Goal: Transaction & Acquisition: Purchase product/service

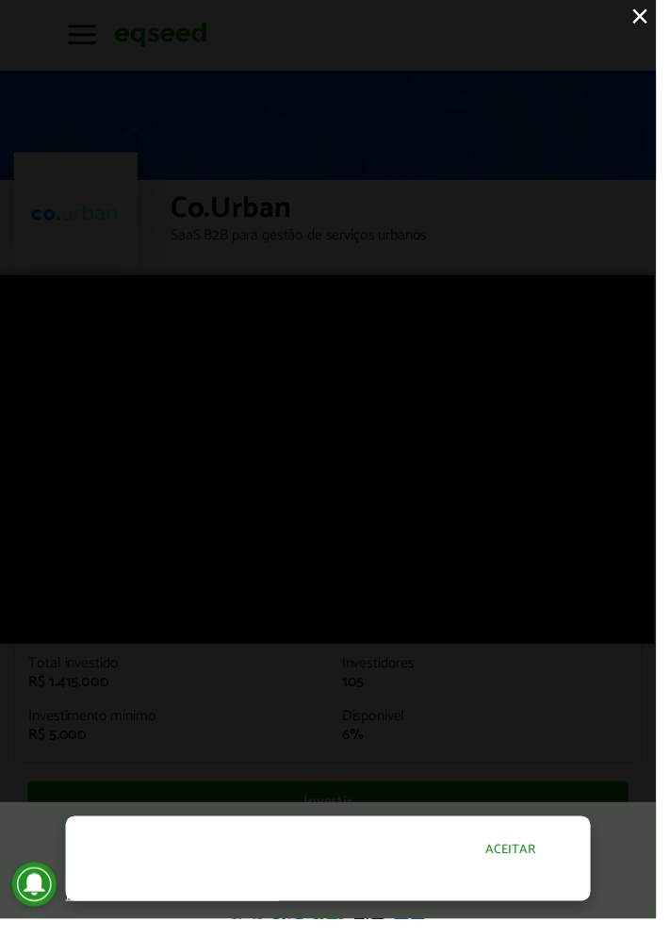
click at [572, 882] on button "Aceitar" at bounding box center [521, 867] width 164 height 30
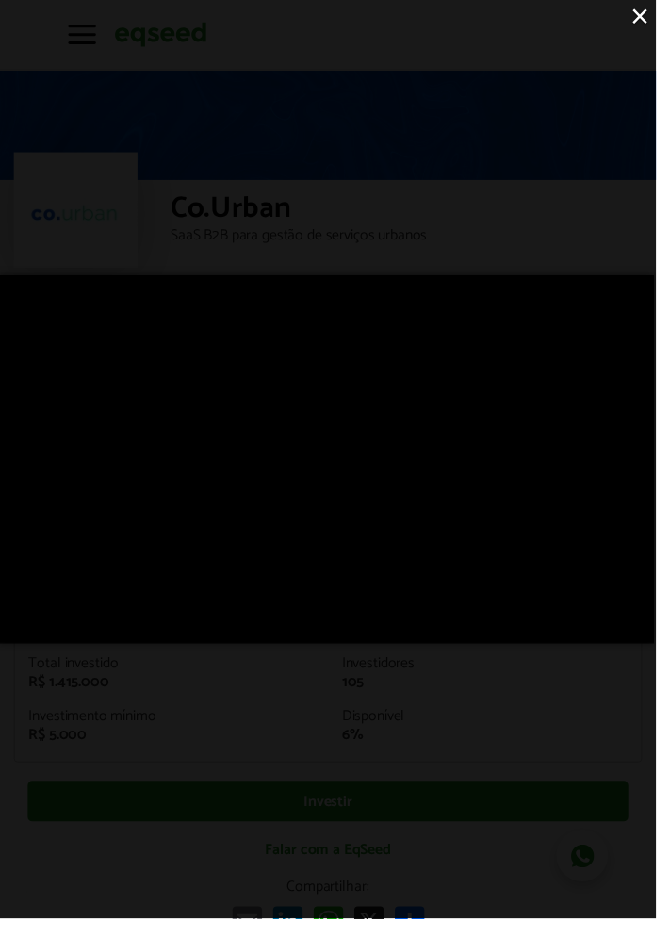
click at [669, 20] on button "×" at bounding box center [653, 16] width 33 height 33
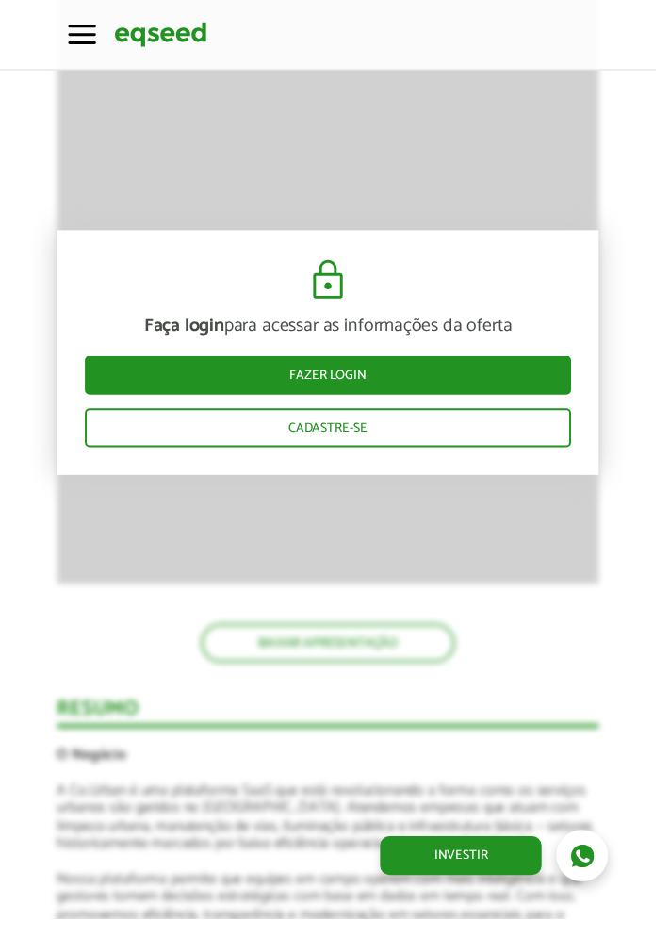
scroll to position [2311, 0]
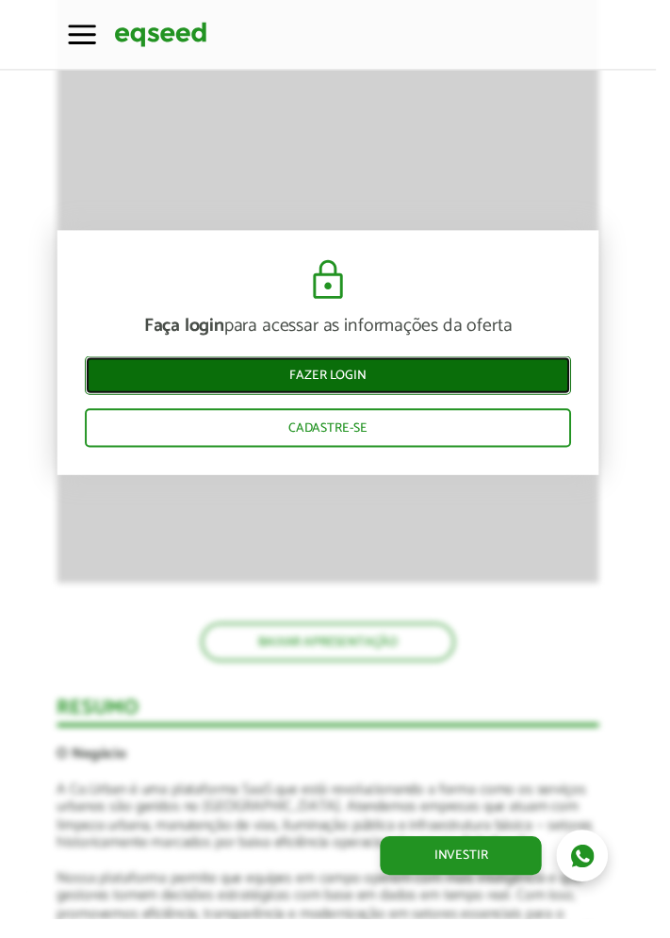
click at [139, 382] on link "Fazer login" at bounding box center [336, 384] width 498 height 40
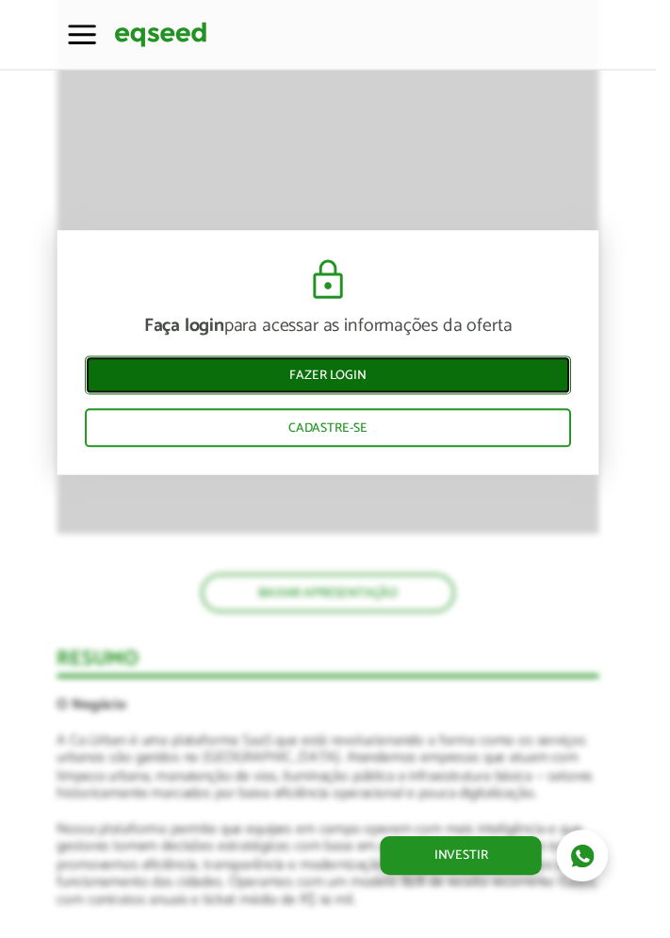
scroll to position [2372, 0]
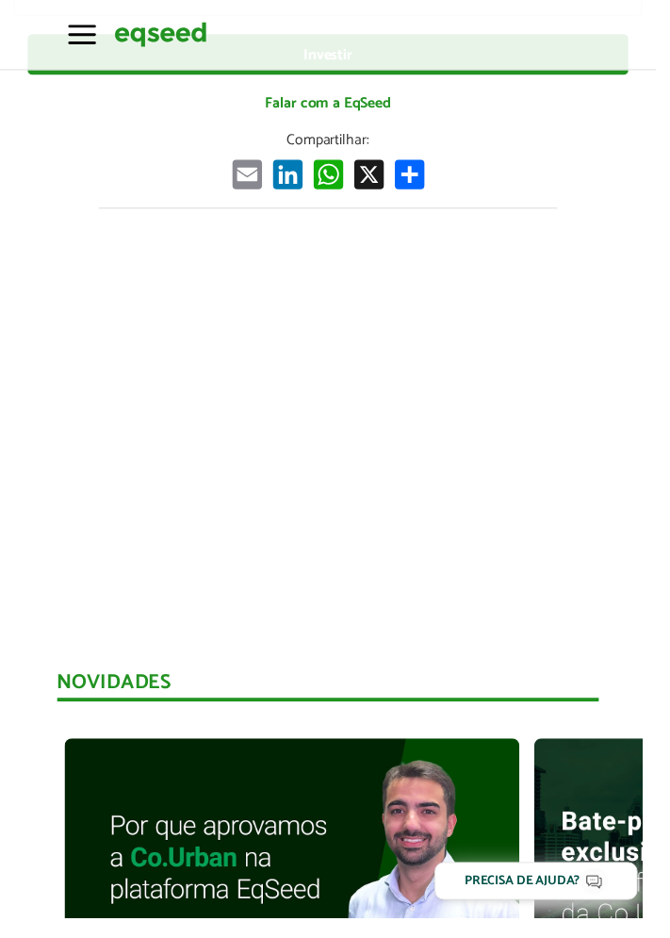
scroll to position [759, 0]
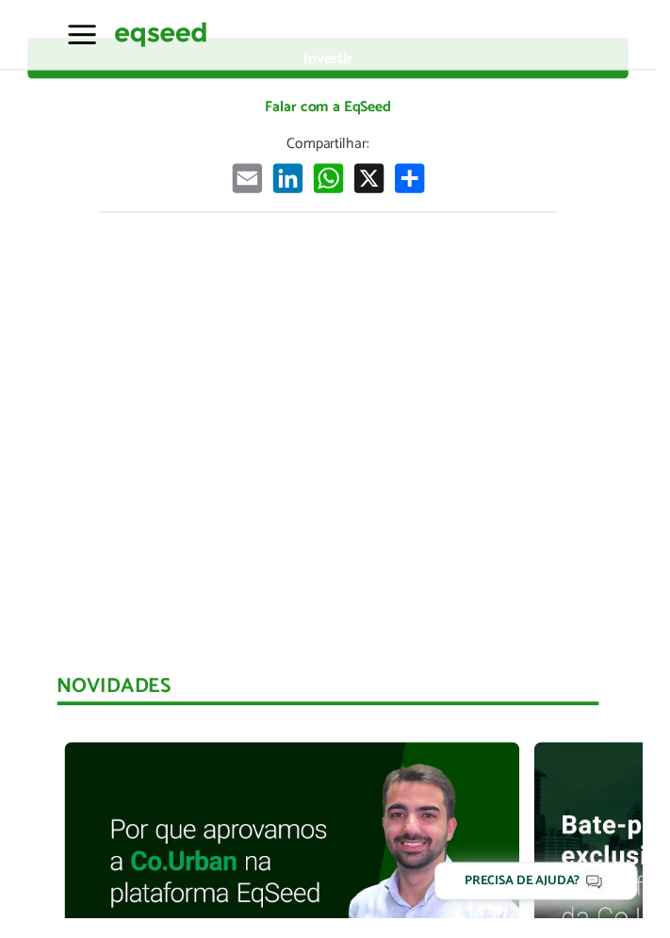
click at [75, 34] on span "button" at bounding box center [84, 35] width 28 height 3
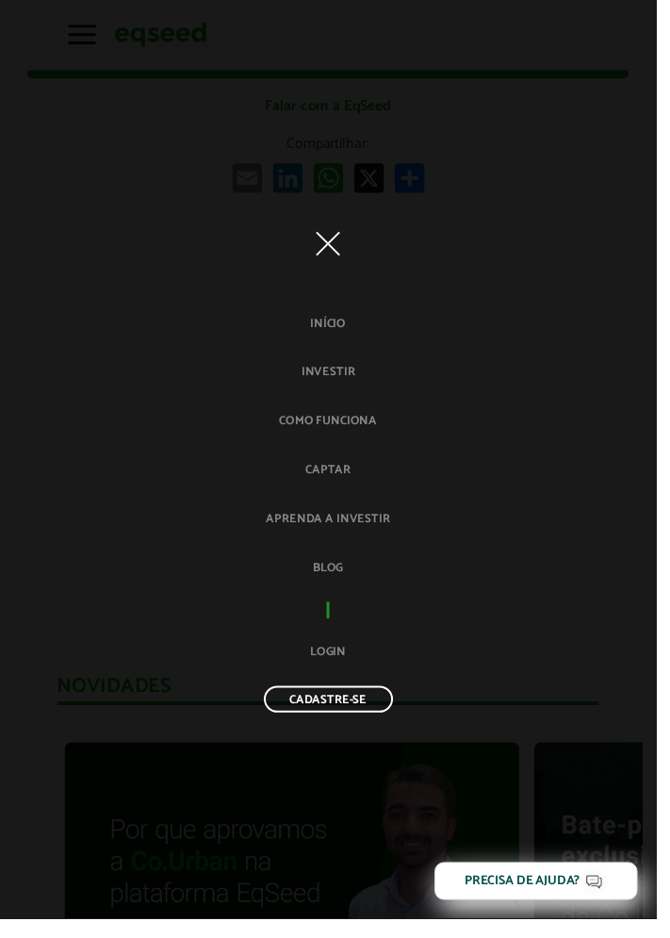
click at [347, 260] on span "button" at bounding box center [334, 248] width 25 height 25
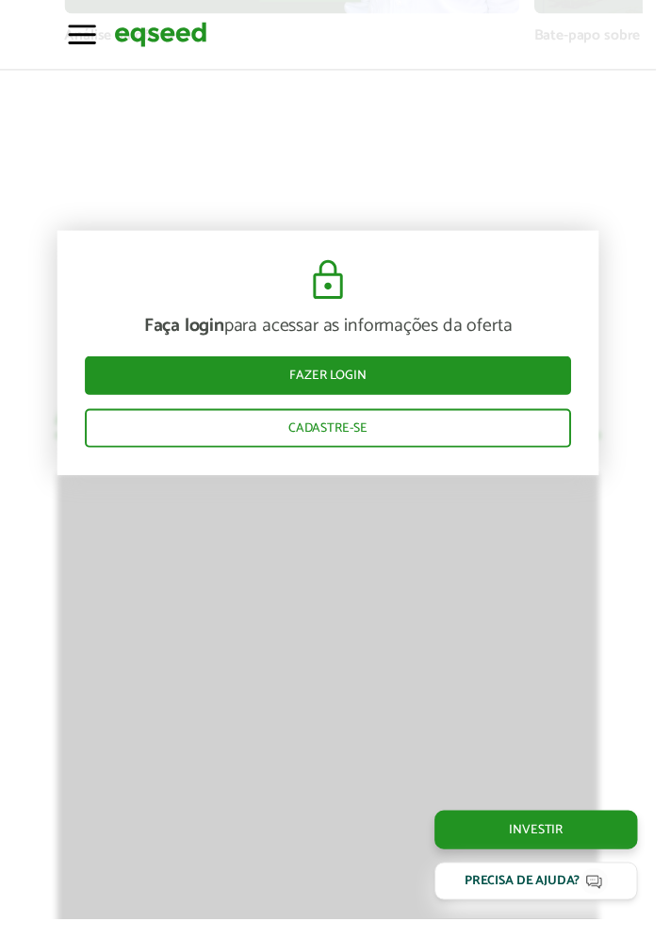
scroll to position [1768, 0]
click at [593, 907] on div "Precisa de ajuda?" at bounding box center [534, 899] width 118 height 13
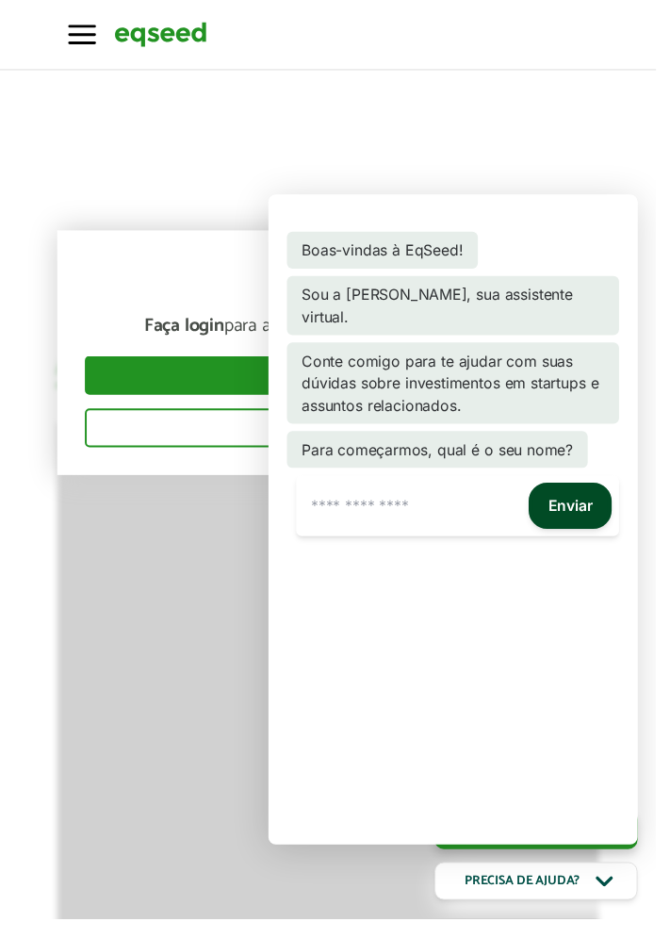
scroll to position [1829, 0]
type input "******"
click at [603, 516] on button "Enviar" at bounding box center [582, 516] width 85 height 47
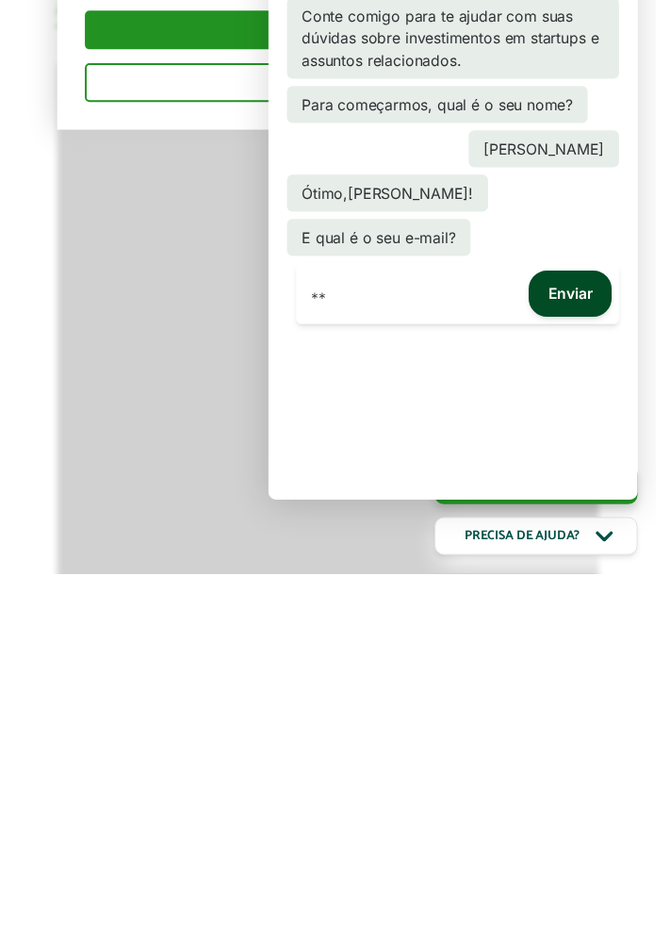
type input "**********"
click at [610, 654] on button "Enviar" at bounding box center [582, 652] width 85 height 47
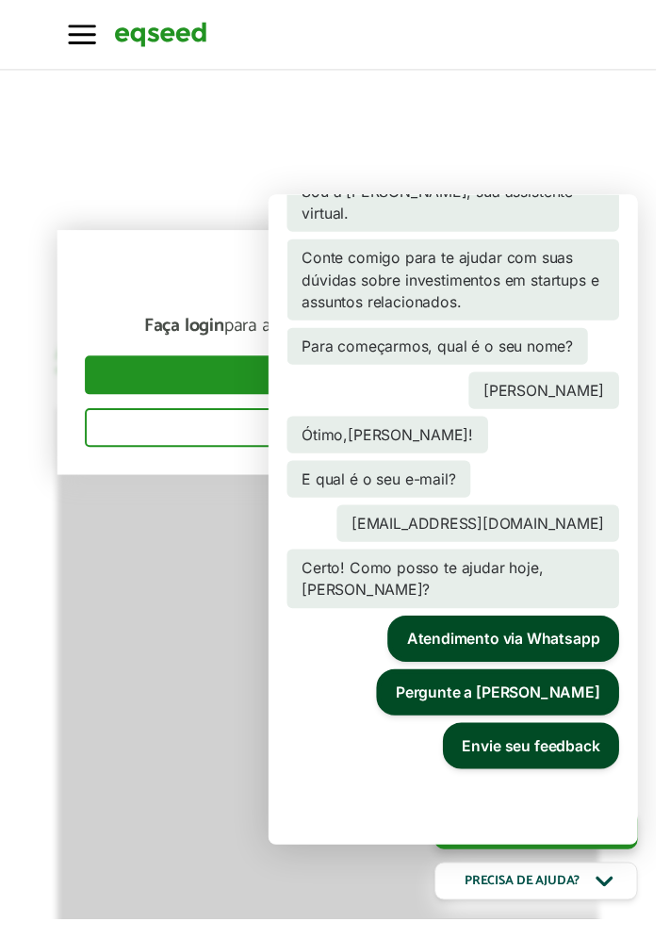
scroll to position [110, 0]
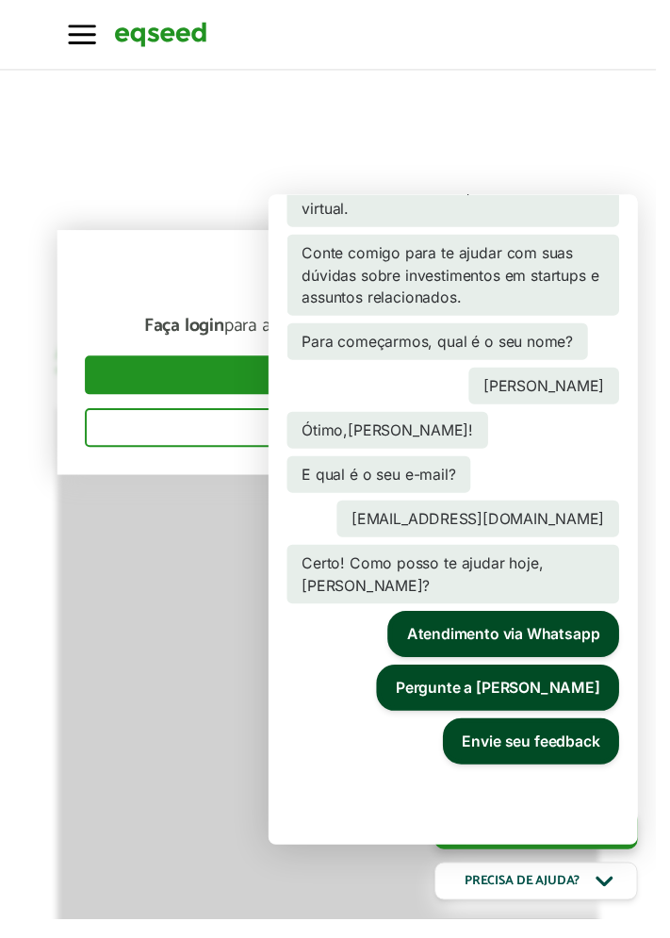
click at [591, 629] on button "Atendimento via Whatsapp" at bounding box center [514, 647] width 237 height 47
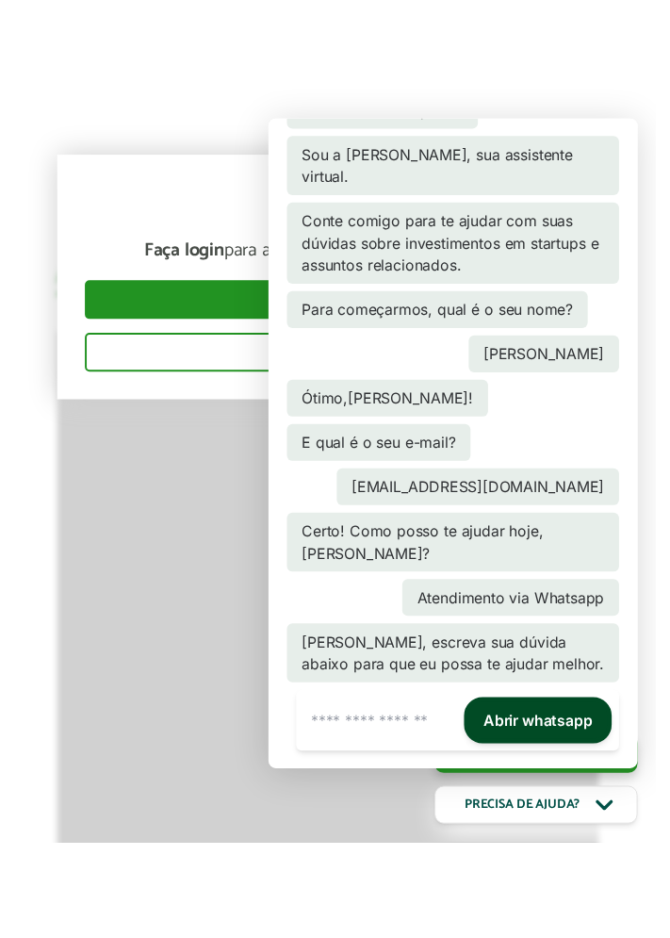
scroll to position [1985, 0]
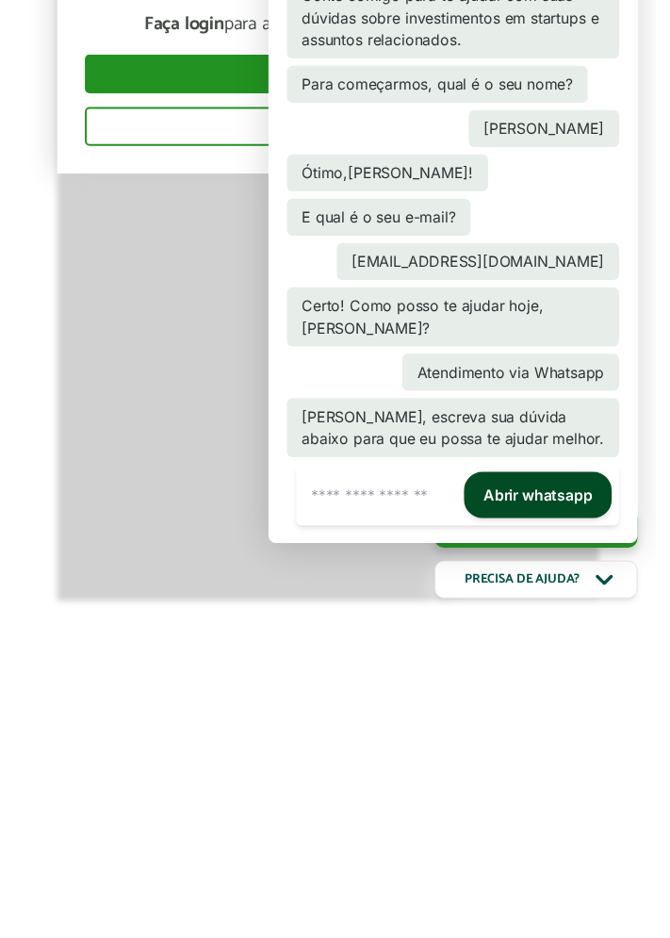
click at [585, 790] on button "Abrir whatsapp" at bounding box center [549, 813] width 151 height 47
click at [549, 790] on button "Abrir whatsapp" at bounding box center [549, 813] width 151 height 47
type input "**********"
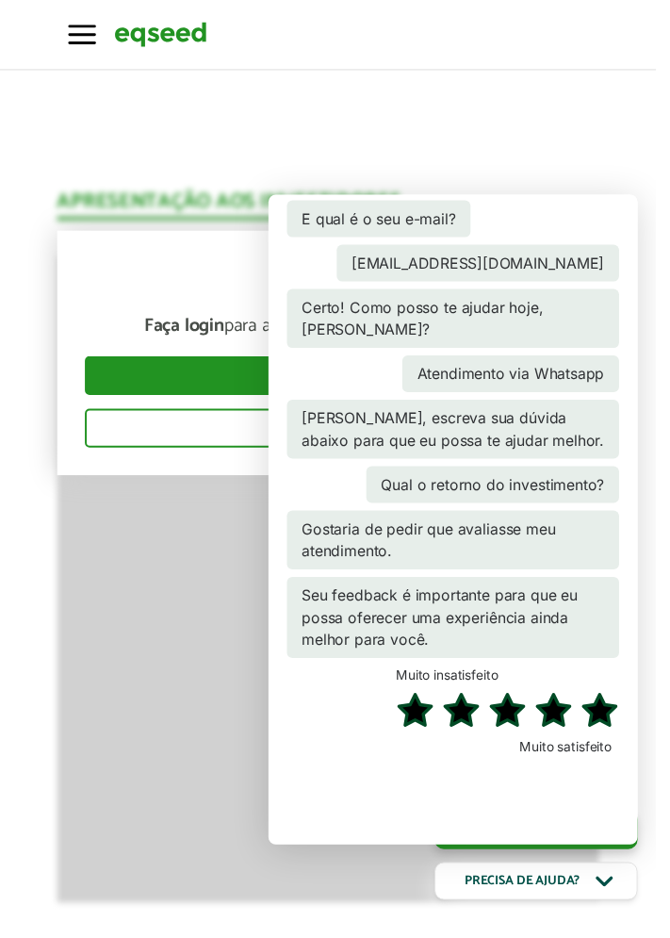
scroll to position [368, 0]
